Goal: Use online tool/utility: Utilize a website feature to perform a specific function

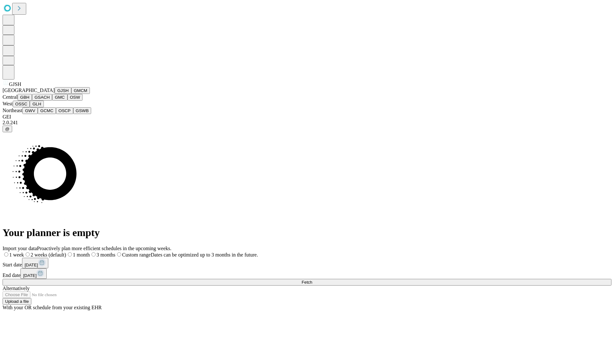
click at [55, 94] on button "GJSH" at bounding box center [63, 90] width 17 height 7
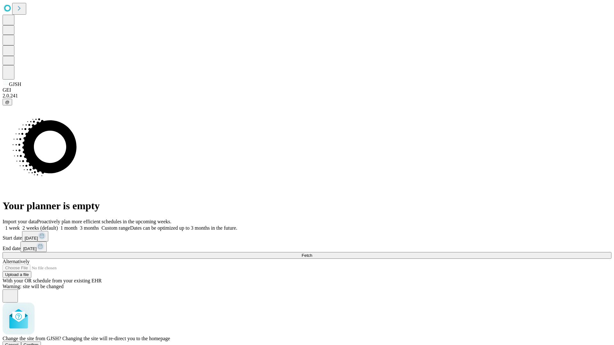
click at [39, 343] on span "Confirm" at bounding box center [31, 345] width 15 height 5
click at [58, 225] on label "2 weeks (default)" at bounding box center [39, 227] width 38 height 5
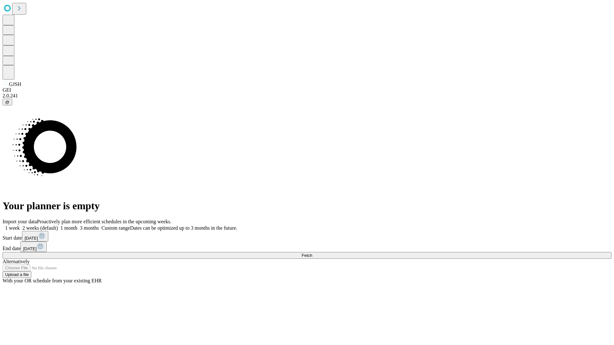
click at [312, 253] on span "Fetch" at bounding box center [306, 255] width 11 height 5
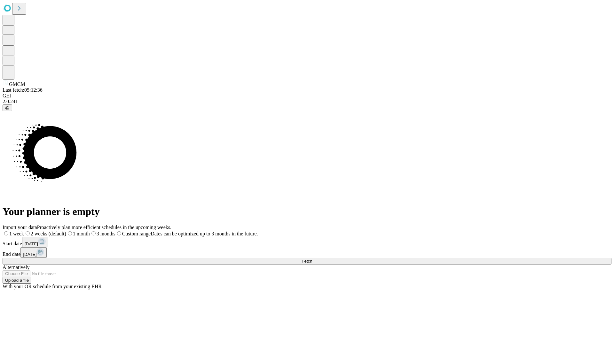
click at [66, 231] on label "2 weeks (default)" at bounding box center [45, 233] width 42 height 5
click at [312, 259] on span "Fetch" at bounding box center [306, 261] width 11 height 5
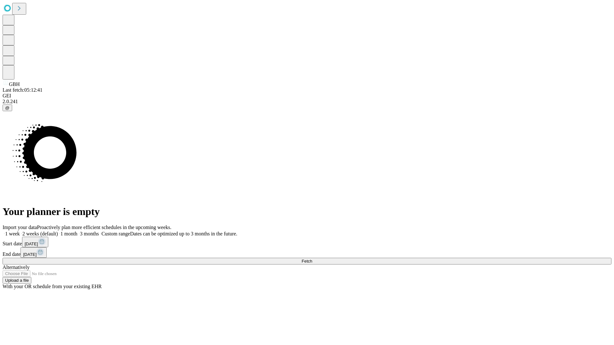
click at [312, 259] on span "Fetch" at bounding box center [306, 261] width 11 height 5
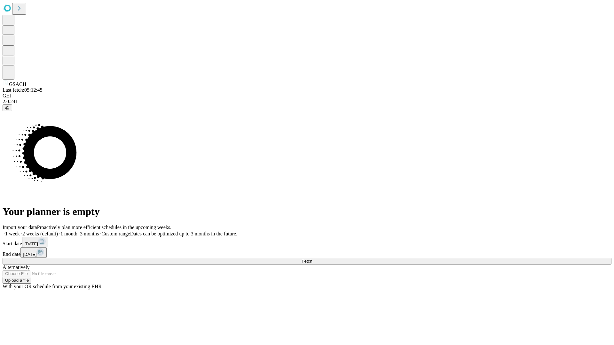
click at [58, 231] on label "2 weeks (default)" at bounding box center [39, 233] width 38 height 5
click at [312, 259] on span "Fetch" at bounding box center [306, 261] width 11 height 5
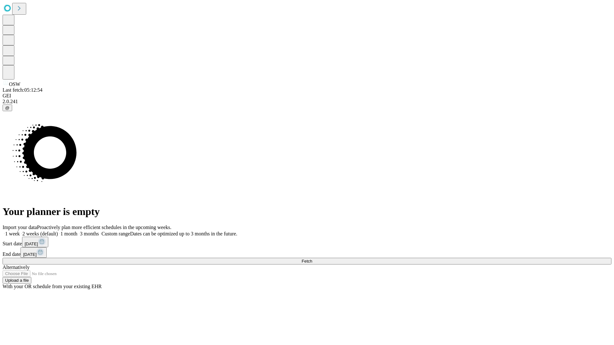
click at [58, 231] on label "2 weeks (default)" at bounding box center [39, 233] width 38 height 5
click at [312, 259] on span "Fetch" at bounding box center [306, 261] width 11 height 5
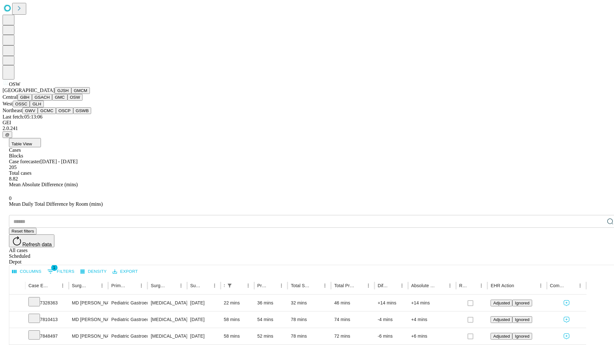
click at [30, 107] on button "OSSC" at bounding box center [21, 104] width 17 height 7
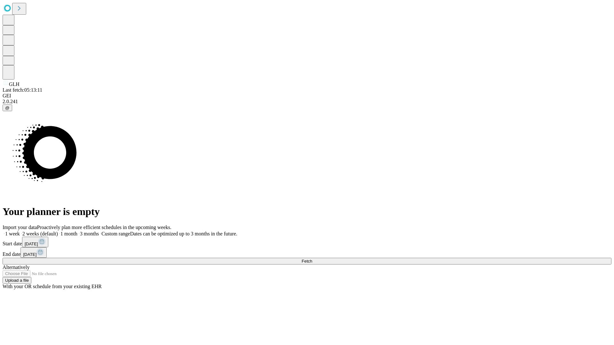
click at [58, 231] on label "2 weeks (default)" at bounding box center [39, 233] width 38 height 5
click at [312, 259] on span "Fetch" at bounding box center [306, 261] width 11 height 5
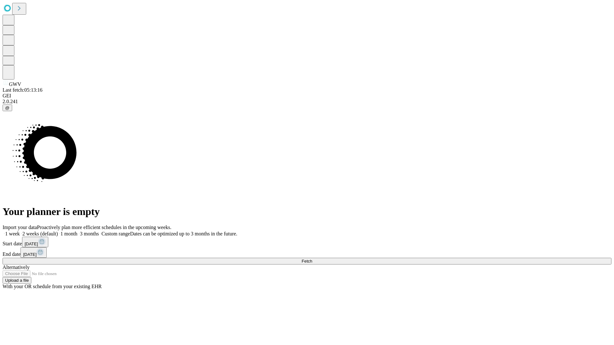
click at [58, 231] on label "2 weeks (default)" at bounding box center [39, 233] width 38 height 5
click at [312, 259] on span "Fetch" at bounding box center [306, 261] width 11 height 5
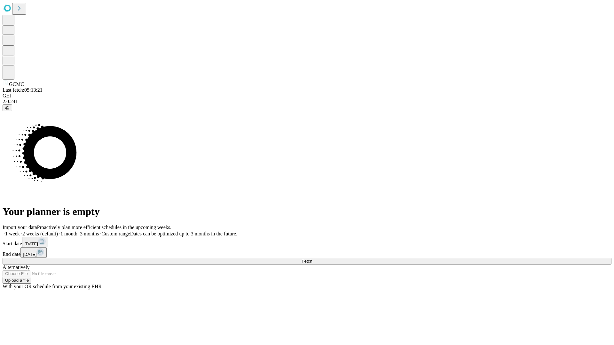
click at [58, 231] on label "2 weeks (default)" at bounding box center [39, 233] width 38 height 5
click at [312, 259] on span "Fetch" at bounding box center [306, 261] width 11 height 5
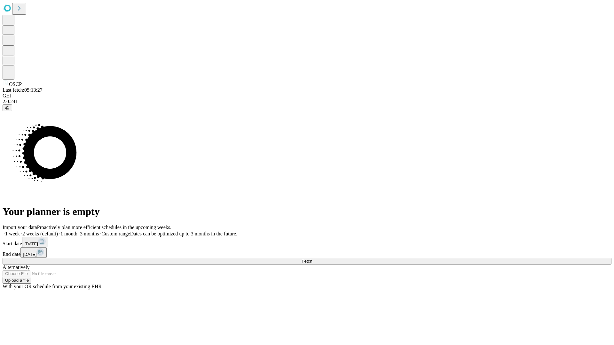
click at [58, 231] on label "2 weeks (default)" at bounding box center [39, 233] width 38 height 5
click at [312, 259] on span "Fetch" at bounding box center [306, 261] width 11 height 5
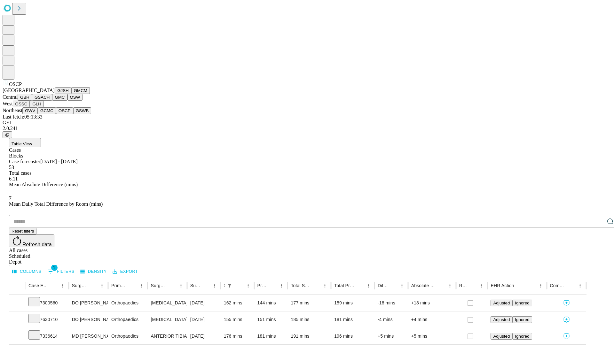
click at [73, 114] on button "GSWB" at bounding box center [82, 110] width 18 height 7
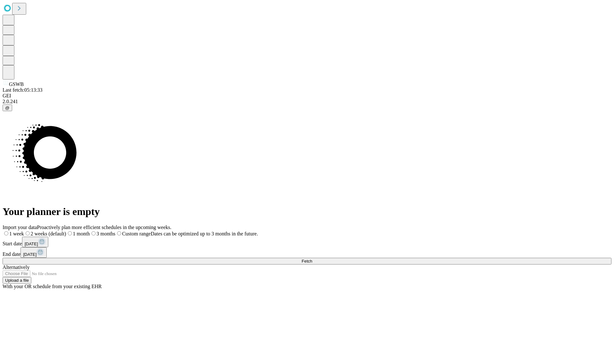
click at [66, 231] on label "2 weeks (default)" at bounding box center [45, 233] width 42 height 5
click at [312, 259] on span "Fetch" at bounding box center [306, 261] width 11 height 5
